Goal: Task Accomplishment & Management: Complete application form

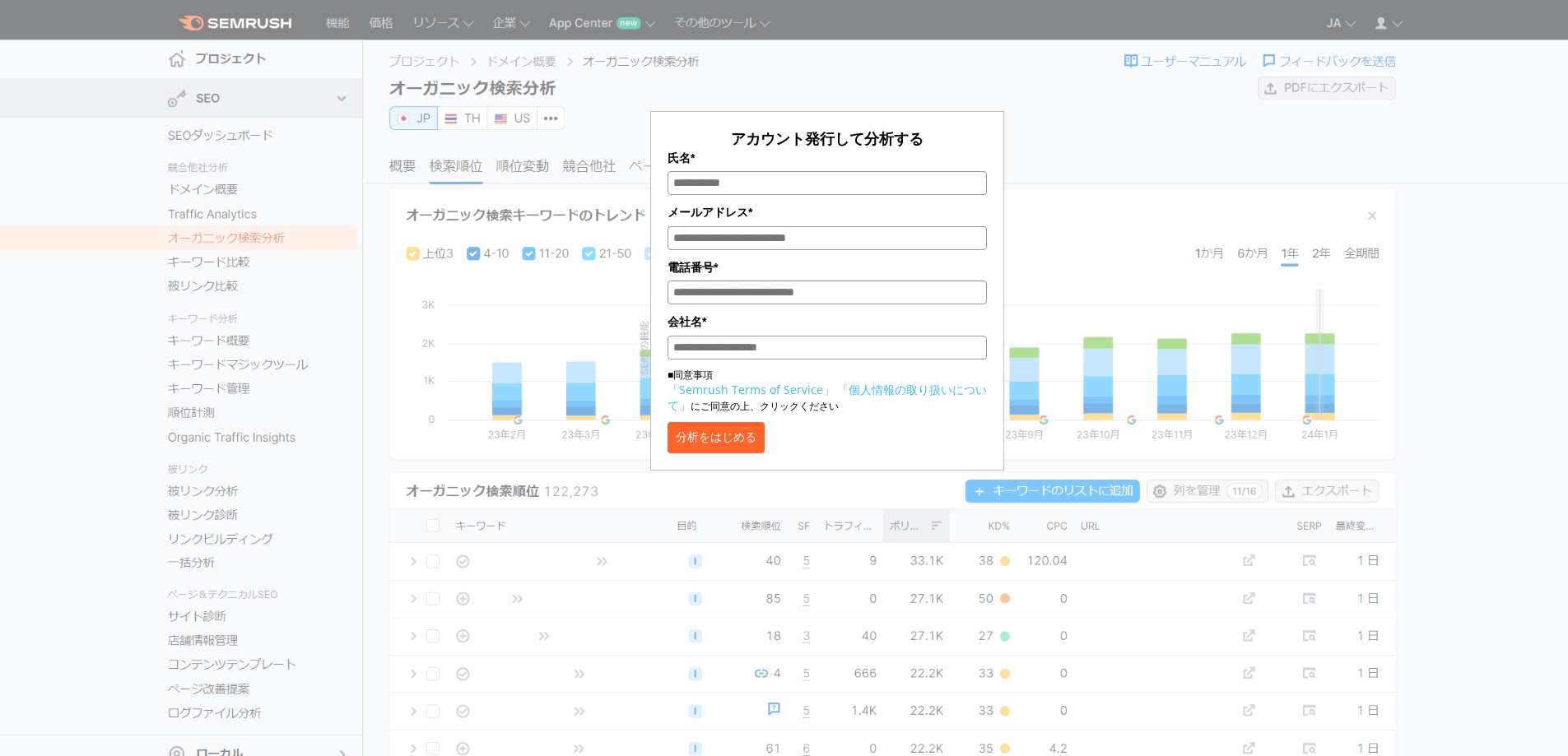
click at [834, 181] on input "氏名*" at bounding box center [827, 182] width 319 height 24
click at [1092, 232] on div "アカウント発行して分析する 氏名* メールアドレス* 電話番号* 会社名* ■同意事項 「Semrush Terms of Service」 「個人情報の取り…" at bounding box center [827, 246] width 823 height 451
click at [1062, 185] on div "アカウント発行して分析する 氏名* メールアドレス* 電話番号* 会社名* ■同意事項 「Semrush Terms of Service」 「個人情報の取り…" at bounding box center [827, 246] width 823 height 451
click at [727, 443] on button "分析をはじめる" at bounding box center [716, 438] width 97 height 31
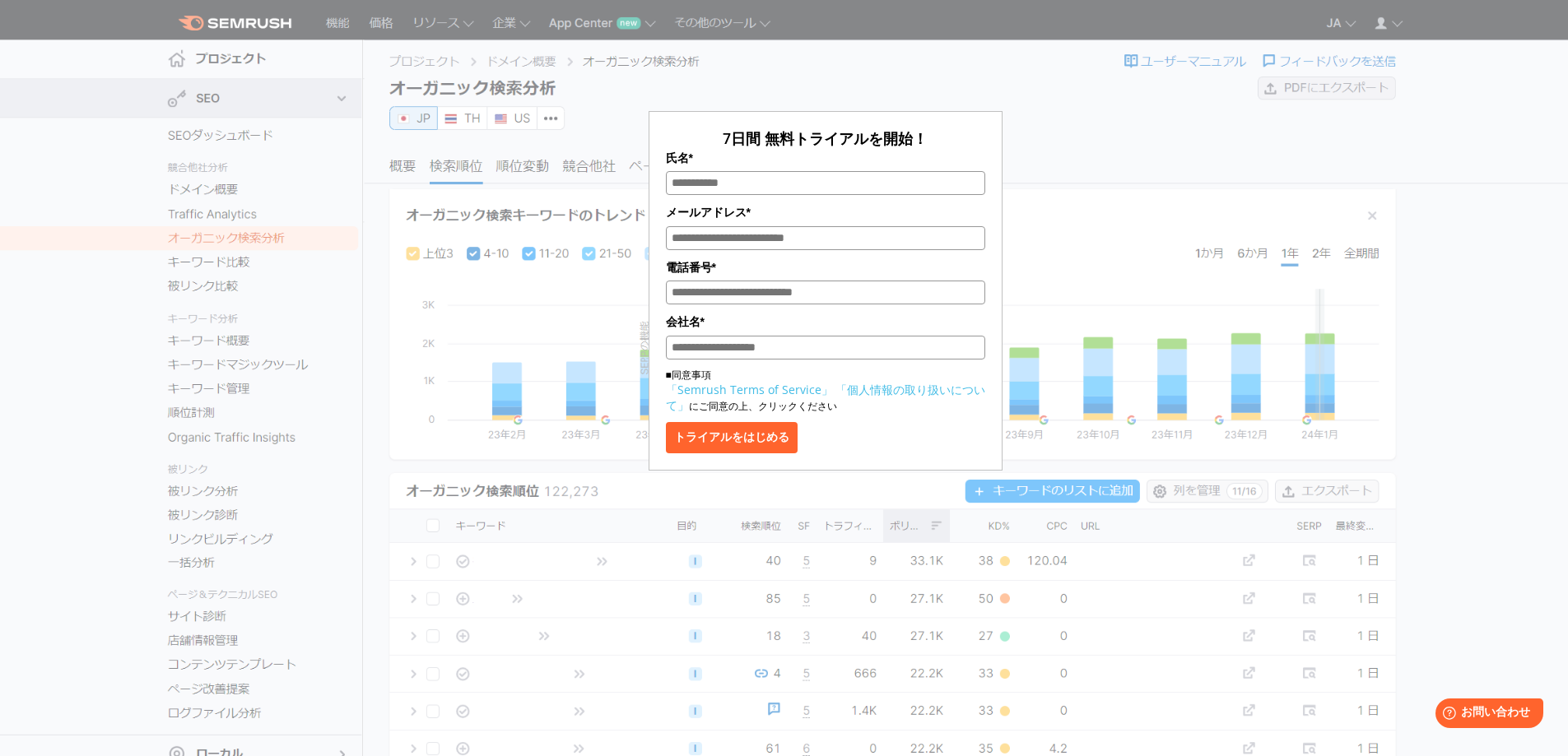
click at [730, 183] on input "氏名*" at bounding box center [825, 182] width 319 height 24
